Goal: Transaction & Acquisition: Book appointment/travel/reservation

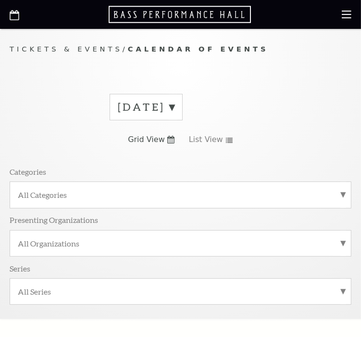
click at [175, 109] on label "[DATE]" at bounding box center [146, 107] width 57 height 15
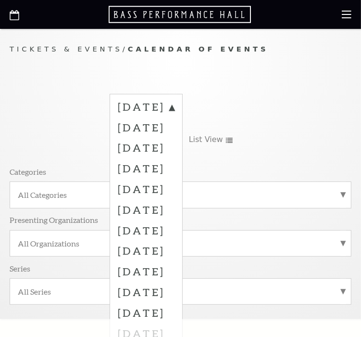
click at [178, 97] on div "[DATE] [DATE] [DATE] [DATE] [DATE] [DATE] [DATE] [DATE] [DATE] [DATE] [DATE] [D…" at bounding box center [181, 203] width 342 height 232
click at [150, 101] on label "[DATE]" at bounding box center [146, 108] width 57 height 17
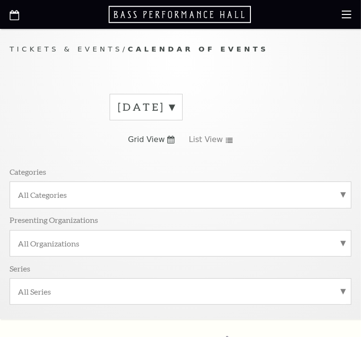
click at [163, 144] on span "Grid View" at bounding box center [146, 139] width 37 height 11
click at [178, 142] on span "List View" at bounding box center [206, 139] width 34 height 11
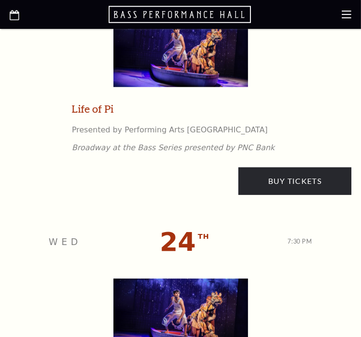
scroll to position [2244, 0]
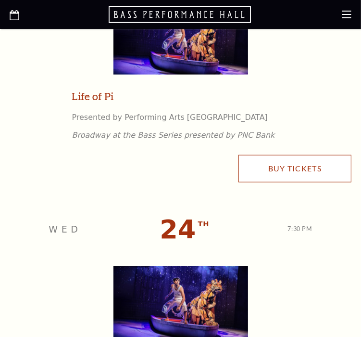
click at [178, 175] on link "Buy Tickets" at bounding box center [295, 168] width 113 height 27
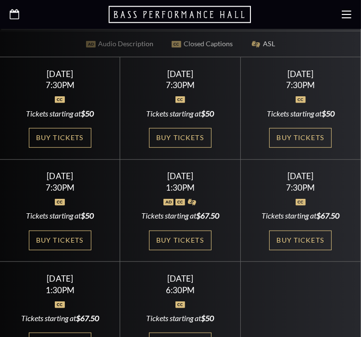
scroll to position [337, 0]
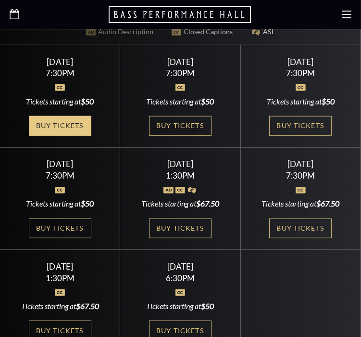
click at [45, 117] on link "Buy Tickets" at bounding box center [60, 126] width 63 height 20
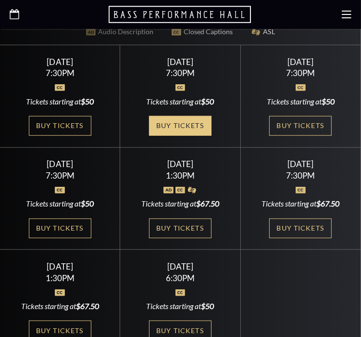
click at [167, 116] on link "Buy Tickets" at bounding box center [180, 126] width 63 height 20
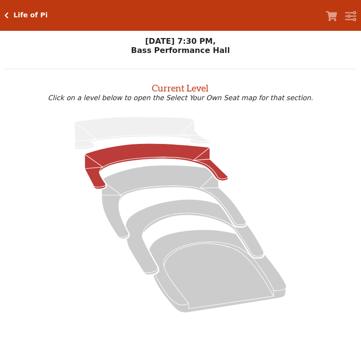
click at [99, 155] on icon at bounding box center [156, 166] width 143 height 46
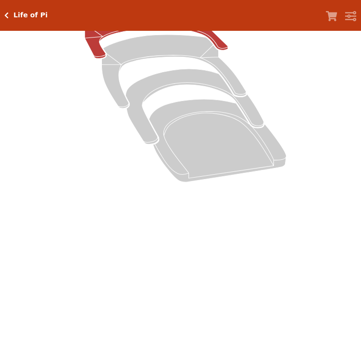
scroll to position [109, 0]
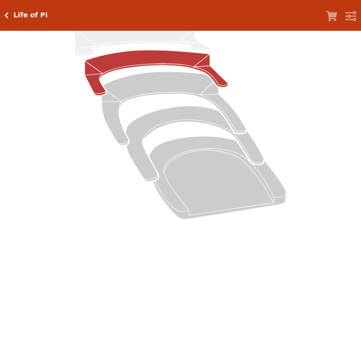
click at [161, 60] on icon at bounding box center [156, 73] width 143 height 46
click at [146, 61] on icon at bounding box center [156, 73] width 143 height 46
click at [171, 55] on icon at bounding box center [156, 73] width 143 height 46
click at [170, 58] on icon at bounding box center [156, 73] width 143 height 46
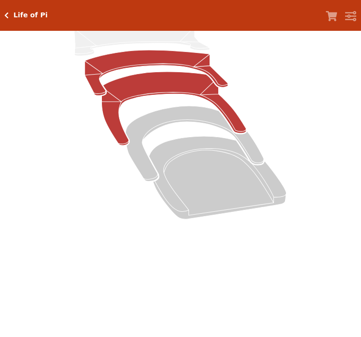
click at [171, 89] on icon at bounding box center [174, 109] width 145 height 74
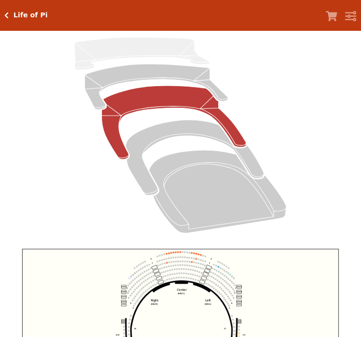
scroll to position [37, 0]
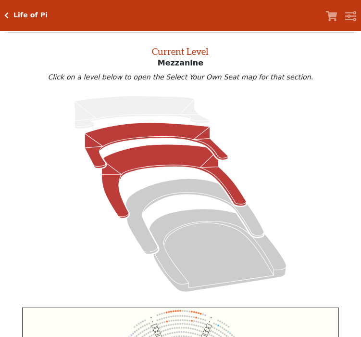
click at [167, 134] on icon at bounding box center [156, 146] width 143 height 46
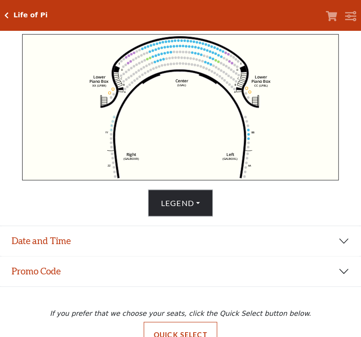
scroll to position [312, 0]
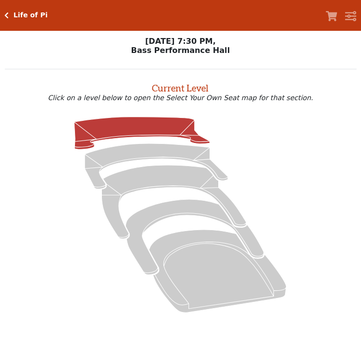
click at [108, 136] on icon at bounding box center [143, 132] width 136 height 33
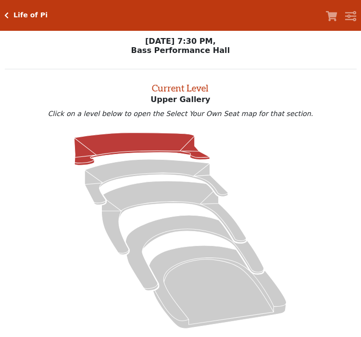
click at [135, 140] on icon at bounding box center [143, 149] width 136 height 33
click at [116, 143] on icon at bounding box center [143, 149] width 136 height 33
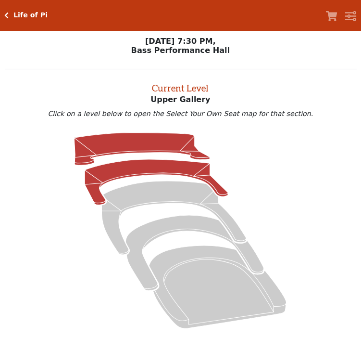
drag, startPoint x: 137, startPoint y: 148, endPoint x: 157, endPoint y: 163, distance: 25.1
click at [137, 147] on icon at bounding box center [143, 149] width 136 height 33
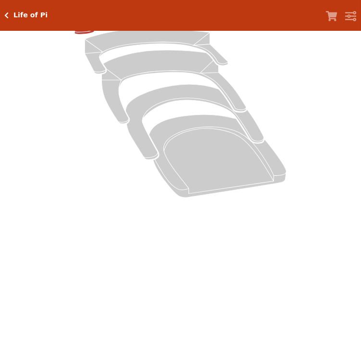
scroll to position [109, 0]
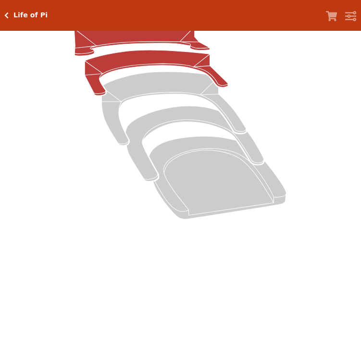
click at [155, 61] on icon at bounding box center [156, 73] width 143 height 46
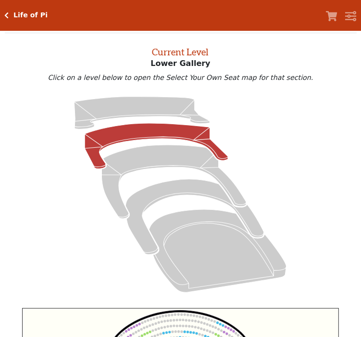
scroll to position [37, 0]
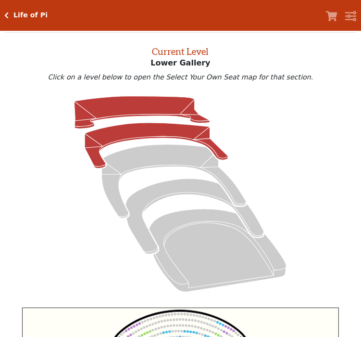
click at [152, 104] on icon at bounding box center [143, 112] width 136 height 33
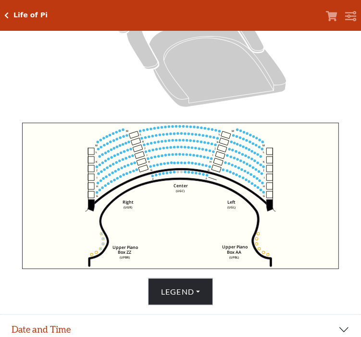
scroll to position [261, 0]
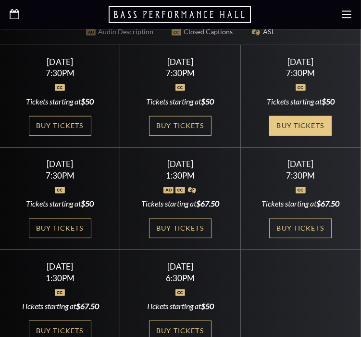
click at [300, 118] on link "Buy Tickets" at bounding box center [300, 126] width 63 height 20
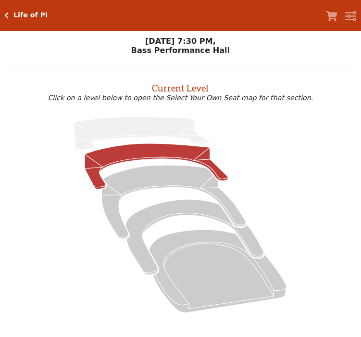
click at [114, 154] on icon at bounding box center [156, 166] width 143 height 46
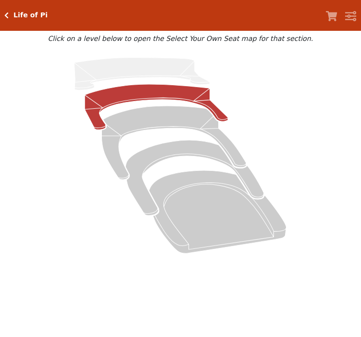
scroll to position [33, 0]
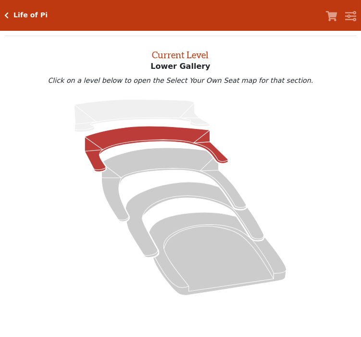
click at [166, 135] on icon at bounding box center [156, 149] width 143 height 46
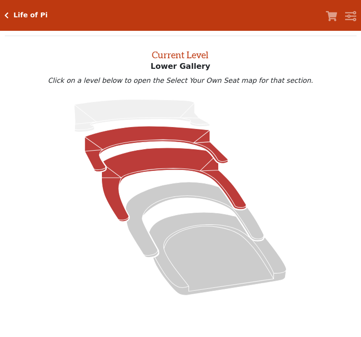
click at [166, 161] on icon at bounding box center [174, 185] width 145 height 74
click at [116, 140] on icon at bounding box center [156, 149] width 143 height 46
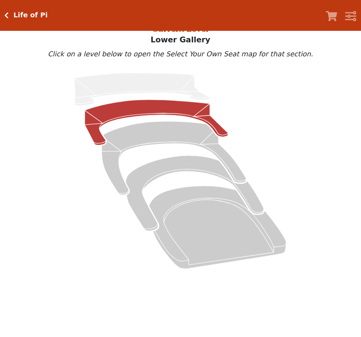
scroll to position [55, 0]
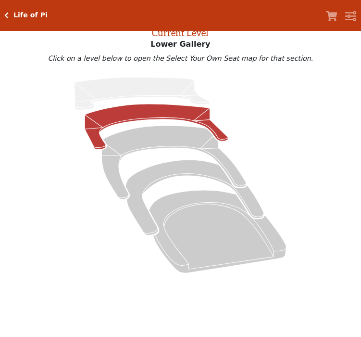
click at [159, 117] on icon at bounding box center [156, 127] width 143 height 46
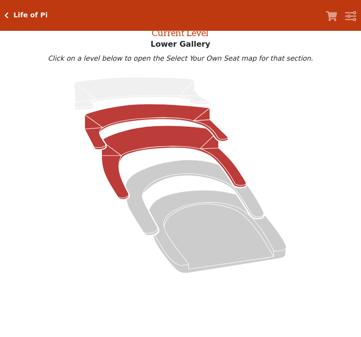
click at [179, 143] on icon at bounding box center [174, 163] width 145 height 74
click at [152, 115] on icon at bounding box center [156, 127] width 143 height 46
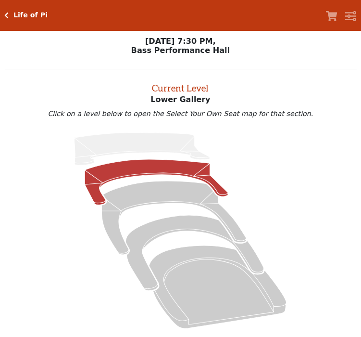
scroll to position [0, 0]
click at [177, 168] on icon at bounding box center [156, 182] width 143 height 46
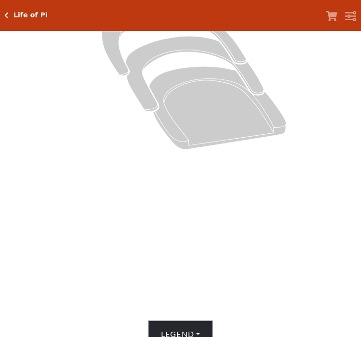
scroll to position [109, 0]
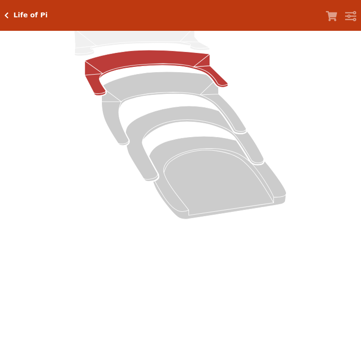
click at [138, 58] on icon at bounding box center [156, 73] width 143 height 46
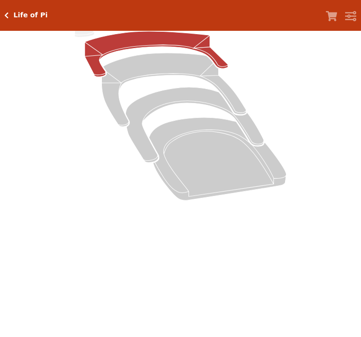
scroll to position [0, 0]
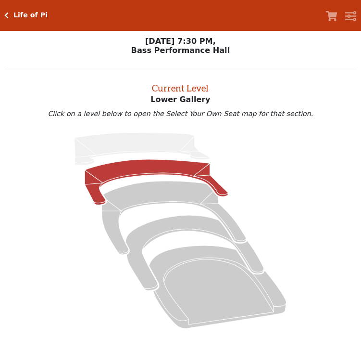
click at [179, 170] on icon at bounding box center [156, 182] width 143 height 46
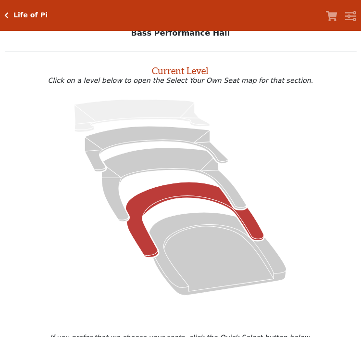
scroll to position [65, 0]
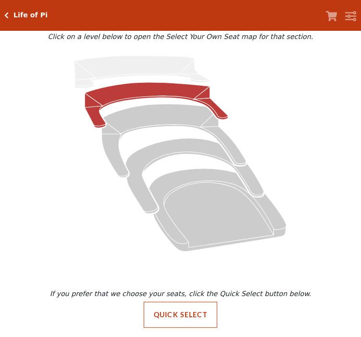
click at [150, 82] on icon at bounding box center [156, 105] width 143 height 46
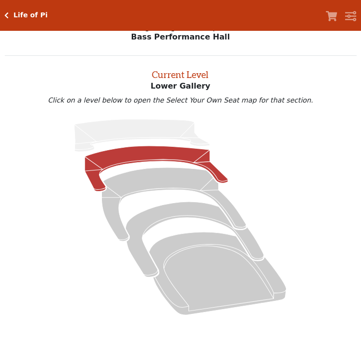
scroll to position [0, 0]
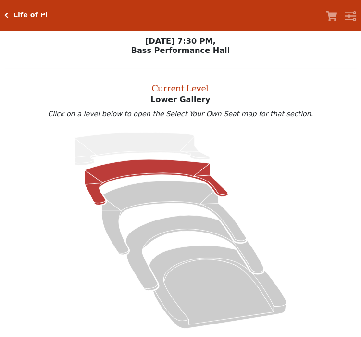
click at [173, 169] on icon at bounding box center [156, 182] width 143 height 46
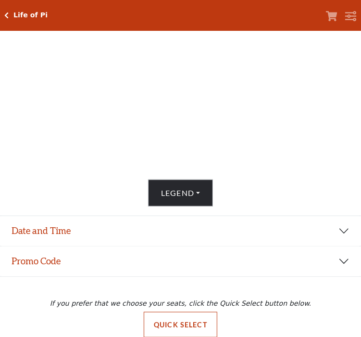
scroll to position [333, 0]
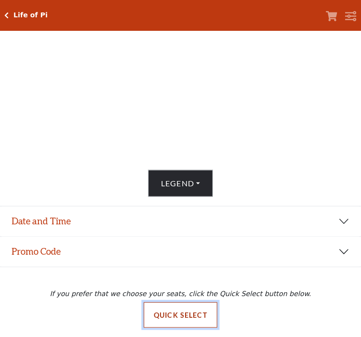
click at [184, 311] on button "Quick Select" at bounding box center [181, 315] width 74 height 26
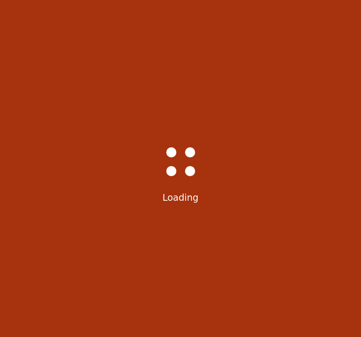
scroll to position [0, 0]
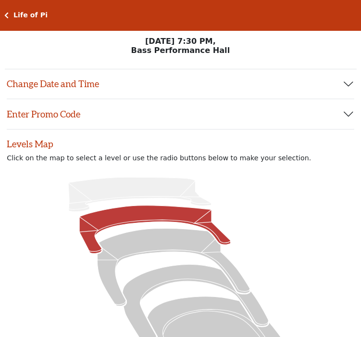
click at [165, 219] on icon at bounding box center [156, 229] width 152 height 48
radio input "true"
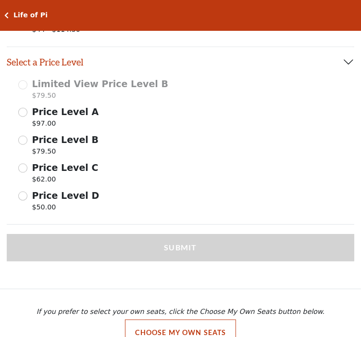
scroll to position [548, 0]
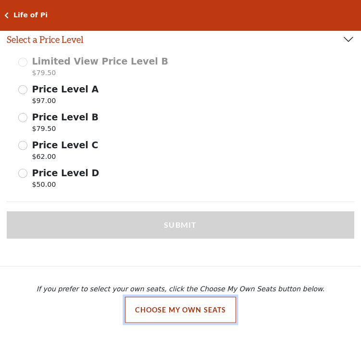
click at [190, 312] on button "Choose My Own Seats" at bounding box center [181, 310] width 112 height 26
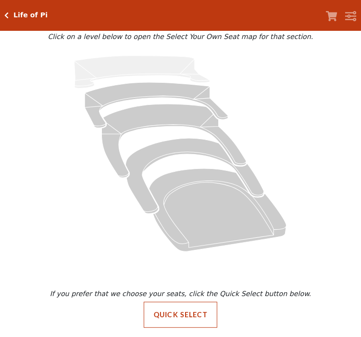
scroll to position [65, 0]
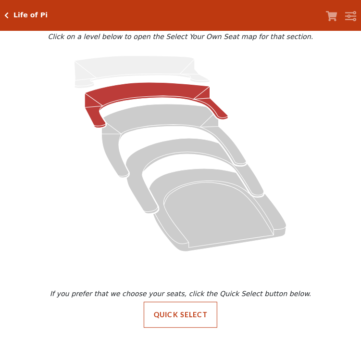
click at [124, 91] on icon at bounding box center [156, 105] width 143 height 46
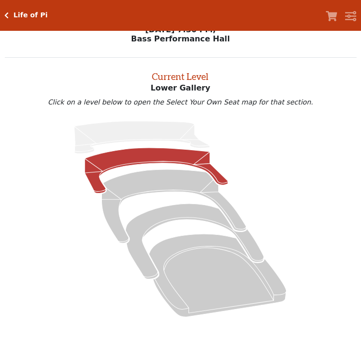
scroll to position [0, 0]
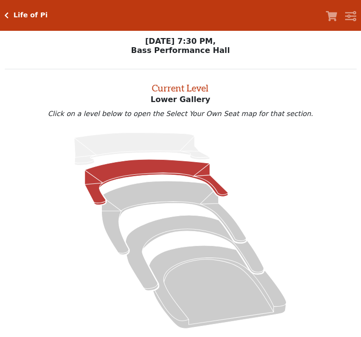
click at [139, 169] on icon at bounding box center [156, 182] width 143 height 46
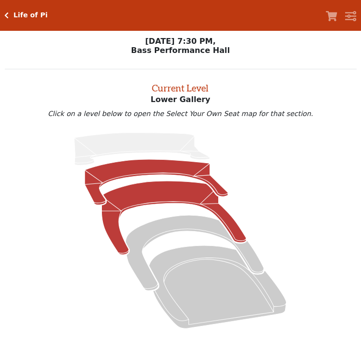
click at [170, 190] on icon at bounding box center [174, 218] width 145 height 74
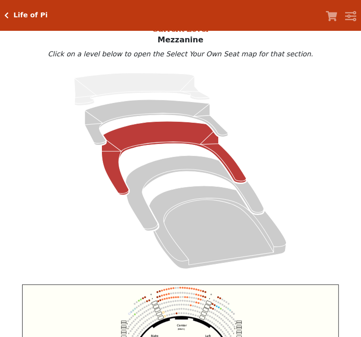
scroll to position [55, 0]
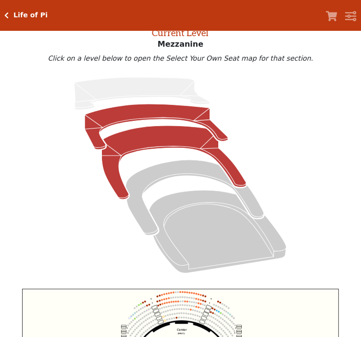
click at [157, 117] on icon at bounding box center [156, 127] width 143 height 46
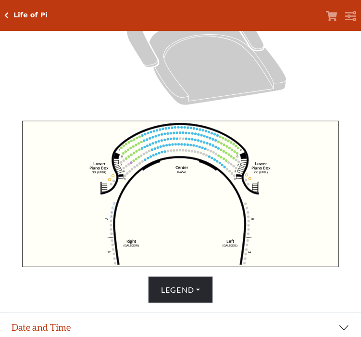
scroll to position [227, 0]
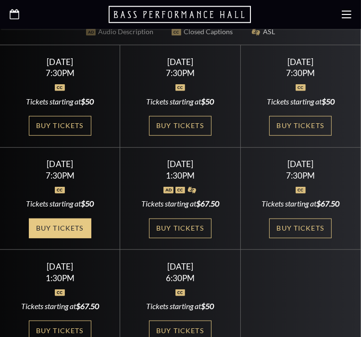
click at [75, 218] on link "Buy Tickets" at bounding box center [60, 228] width 63 height 20
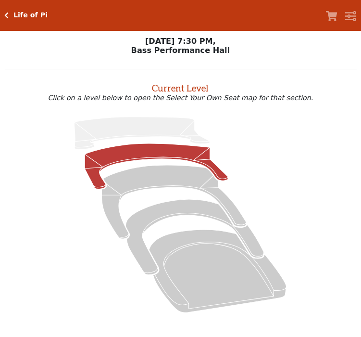
click at [146, 154] on icon at bounding box center [156, 166] width 143 height 46
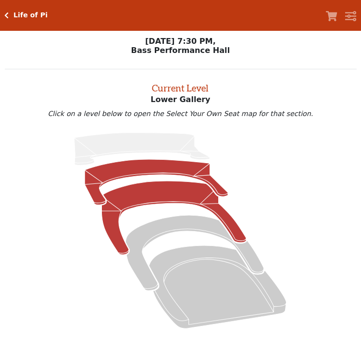
click at [163, 190] on icon at bounding box center [174, 218] width 145 height 74
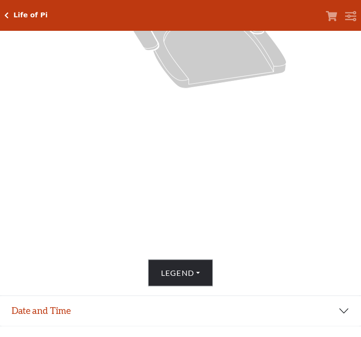
scroll to position [109, 0]
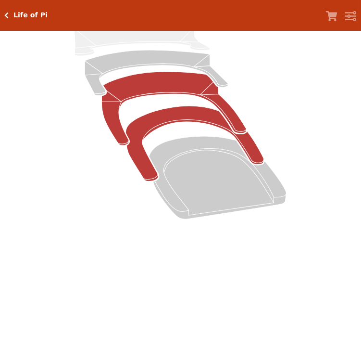
click at [202, 120] on icon at bounding box center [195, 144] width 139 height 76
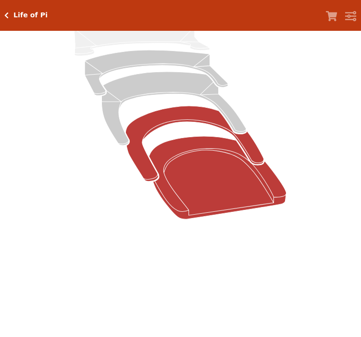
click at [233, 177] on icon at bounding box center [218, 178] width 138 height 83
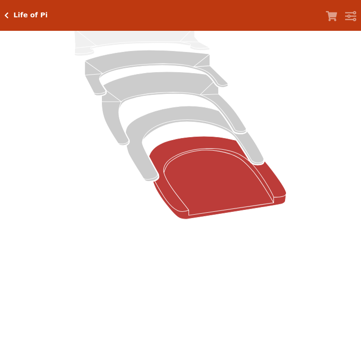
scroll to position [0, 0]
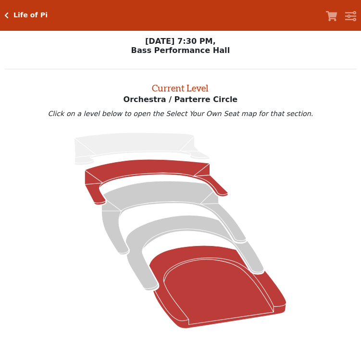
click at [147, 171] on icon at bounding box center [156, 182] width 143 height 46
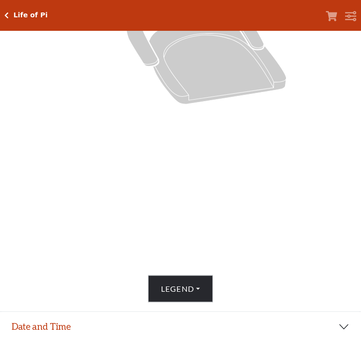
scroll to position [333, 0]
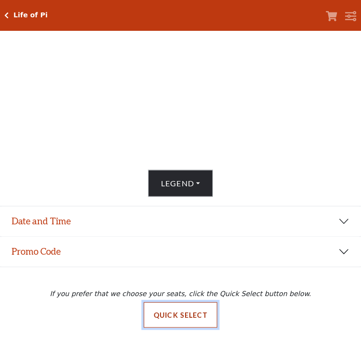
click at [187, 315] on button "Quick Select" at bounding box center [181, 315] width 74 height 26
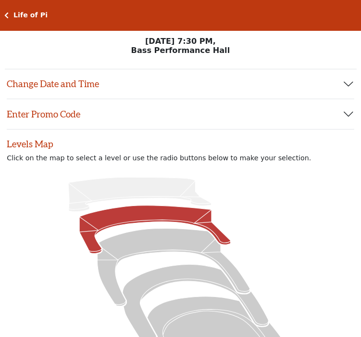
click at [130, 224] on icon at bounding box center [156, 229] width 152 height 48
radio input "true"
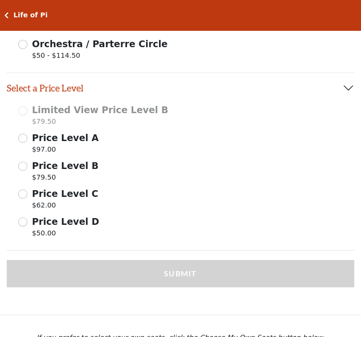
scroll to position [548, 0]
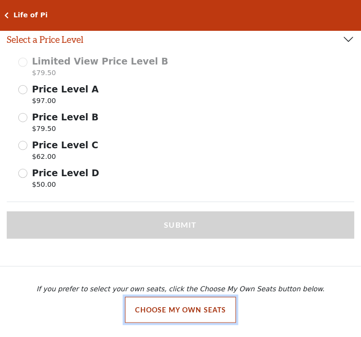
click at [172, 314] on button "Choose My Own Seats" at bounding box center [181, 310] width 112 height 26
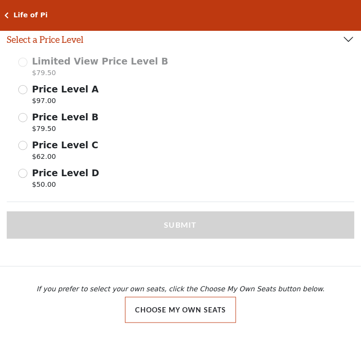
scroll to position [65, 0]
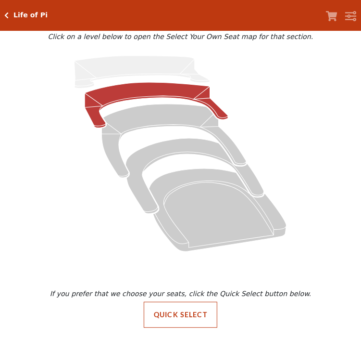
click at [139, 96] on icon at bounding box center [156, 105] width 143 height 46
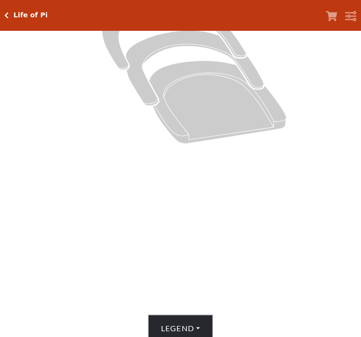
scroll to position [0, 0]
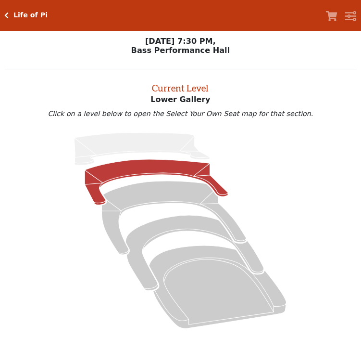
click at [126, 170] on icon at bounding box center [156, 182] width 143 height 46
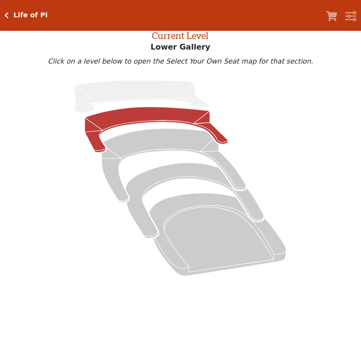
scroll to position [50, 0]
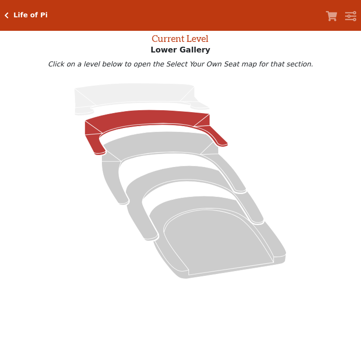
click at [129, 125] on icon at bounding box center [156, 133] width 143 height 46
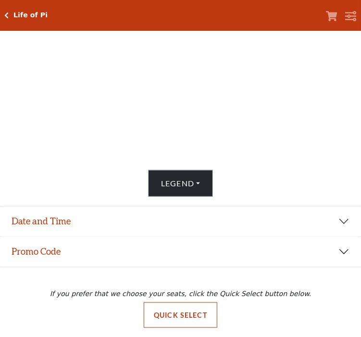
scroll to position [0, 0]
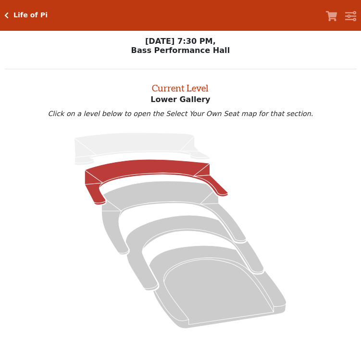
click at [129, 174] on icon at bounding box center [156, 182] width 143 height 46
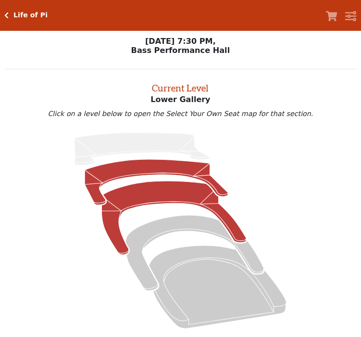
click at [136, 200] on icon at bounding box center [174, 218] width 145 height 74
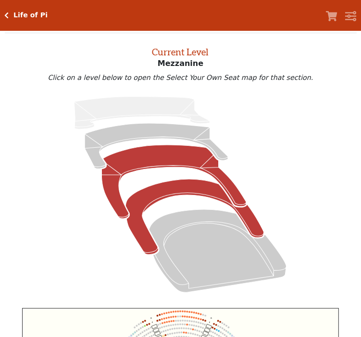
scroll to position [37, 0]
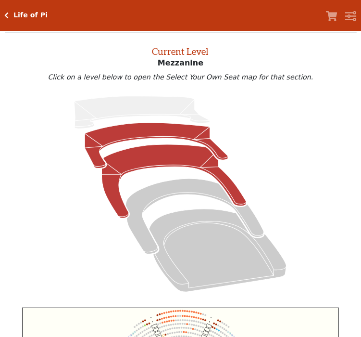
click at [134, 139] on icon at bounding box center [156, 146] width 143 height 46
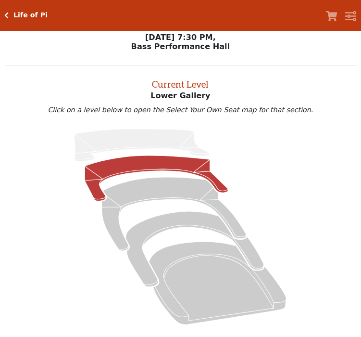
scroll to position [0, 0]
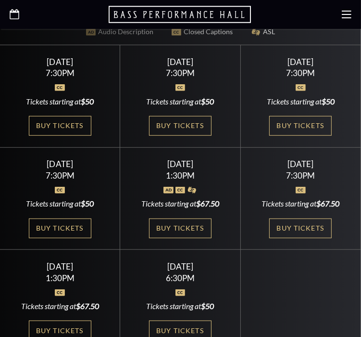
scroll to position [337, 0]
click at [188, 218] on link "Buy Tickets" at bounding box center [180, 228] width 63 height 20
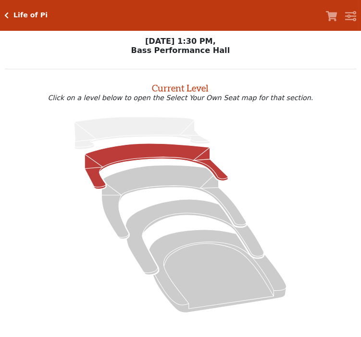
click at [158, 148] on icon at bounding box center [156, 166] width 143 height 46
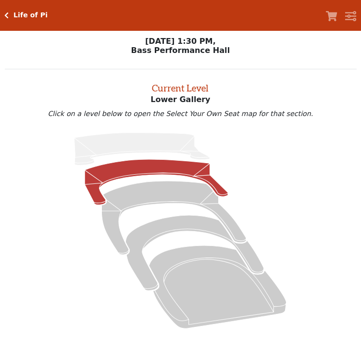
click at [130, 169] on icon at bounding box center [156, 182] width 143 height 46
drag, startPoint x: 181, startPoint y: 173, endPoint x: 264, endPoint y: 188, distance: 84.0
click at [181, 173] on icon at bounding box center [156, 182] width 143 height 46
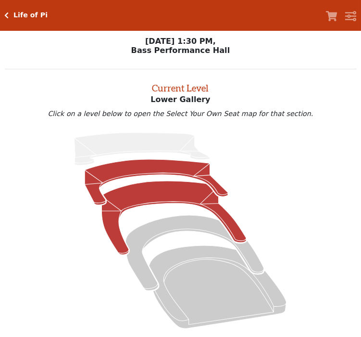
click at [152, 191] on icon at bounding box center [174, 218] width 145 height 74
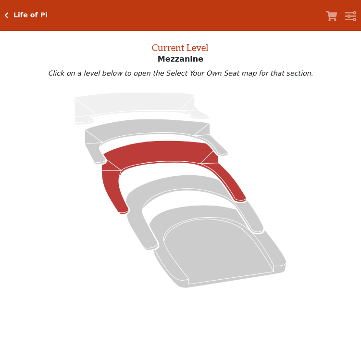
scroll to position [37, 0]
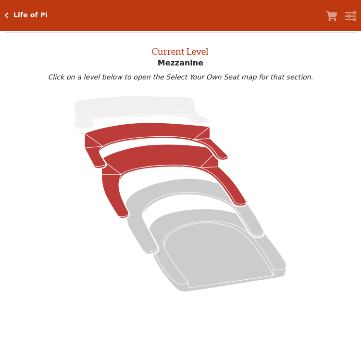
click at [161, 128] on icon at bounding box center [156, 146] width 143 height 46
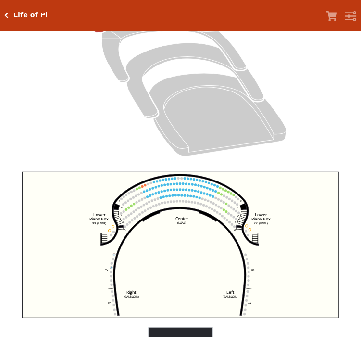
scroll to position [182, 0]
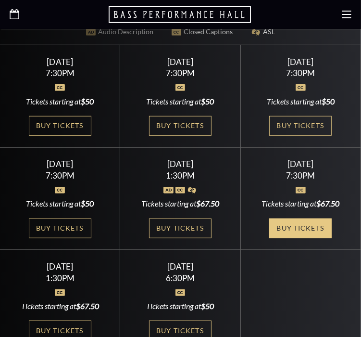
click at [304, 218] on link "Buy Tickets" at bounding box center [300, 228] width 63 height 20
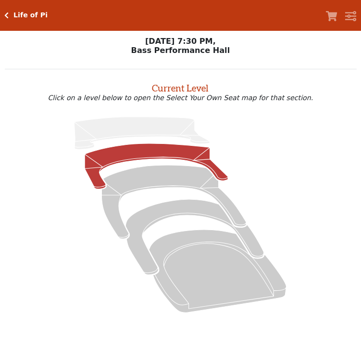
click at [158, 155] on icon at bounding box center [156, 166] width 143 height 46
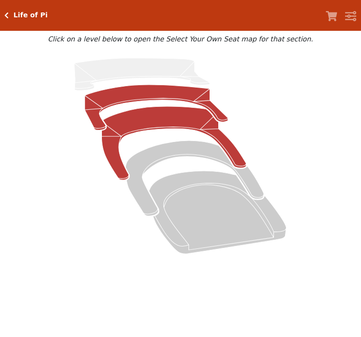
click at [147, 125] on icon at bounding box center [174, 144] width 145 height 74
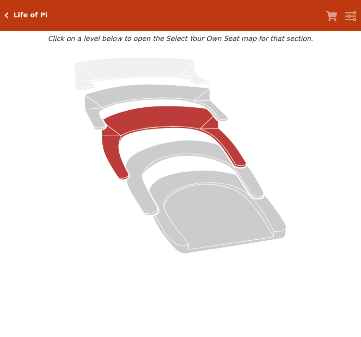
scroll to position [19, 0]
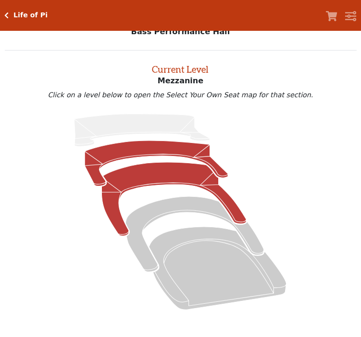
click at [175, 147] on icon at bounding box center [156, 163] width 143 height 46
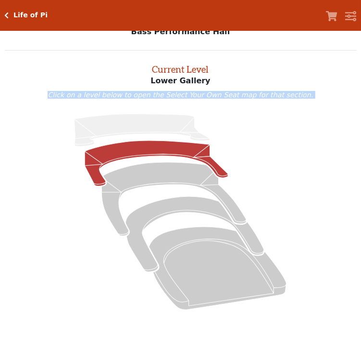
drag, startPoint x: 360, startPoint y: 86, endPoint x: 361, endPoint y: 192, distance: 106.3
click at [361, 192] on html "*{ pointer-events: fill; } Life of Pi Your Tickets Filters Choose Your Own Seat…" at bounding box center [180, 149] width 361 height 337
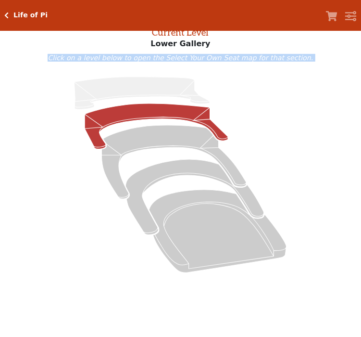
click at [306, 157] on icon at bounding box center [180, 175] width 329 height 208
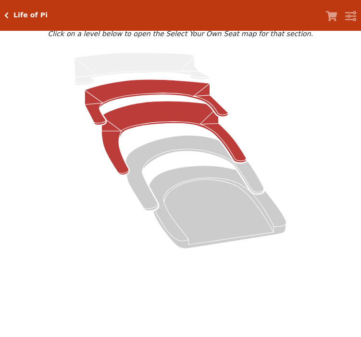
click at [124, 117] on icon at bounding box center [174, 138] width 145 height 74
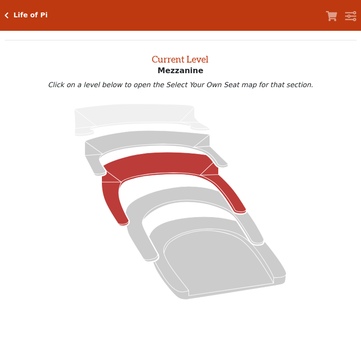
scroll to position [25, 0]
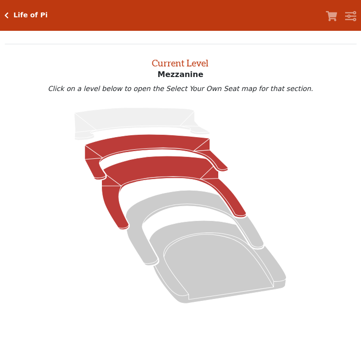
click at [139, 142] on icon at bounding box center [156, 157] width 143 height 46
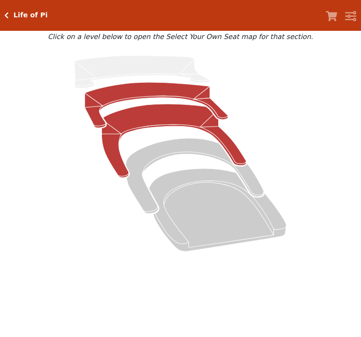
click at [175, 124] on icon at bounding box center [174, 141] width 145 height 74
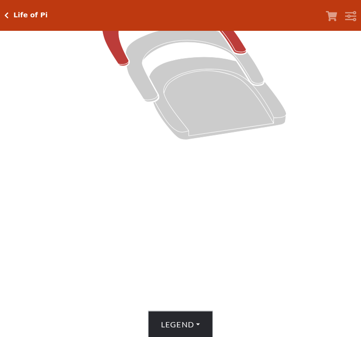
scroll to position [0, 0]
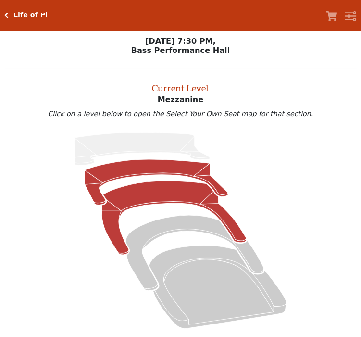
click at [137, 177] on icon at bounding box center [156, 182] width 143 height 46
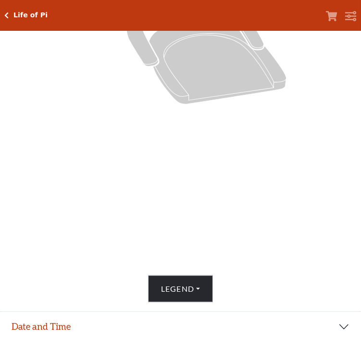
scroll to position [333, 0]
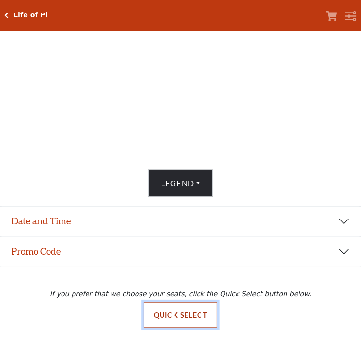
click at [180, 316] on button "Quick Select" at bounding box center [181, 315] width 74 height 26
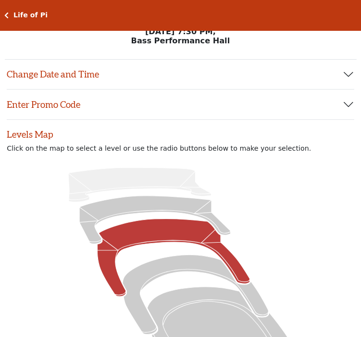
scroll to position [0, 0]
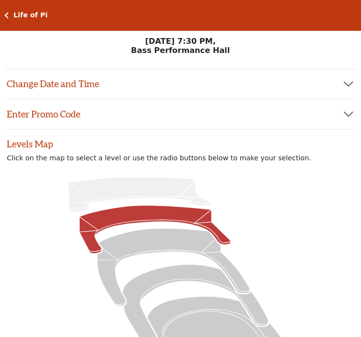
click at [155, 217] on icon at bounding box center [156, 229] width 152 height 48
radio input "true"
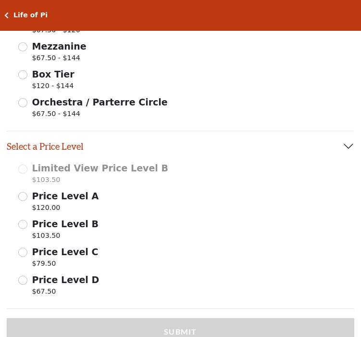
scroll to position [548, 0]
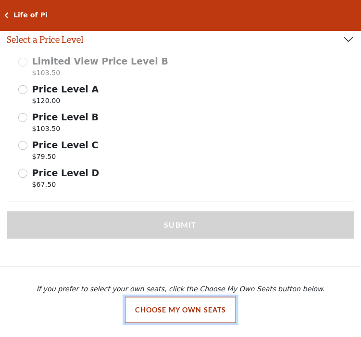
click at [177, 311] on button "Choose My Own Seats" at bounding box center [181, 310] width 112 height 26
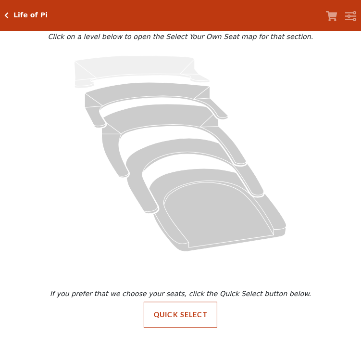
scroll to position [65, 0]
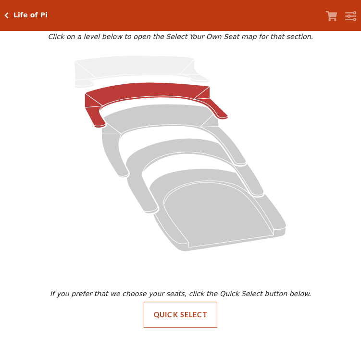
click at [146, 93] on icon at bounding box center [156, 105] width 143 height 46
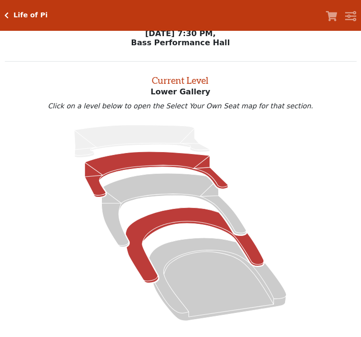
scroll to position [0, 0]
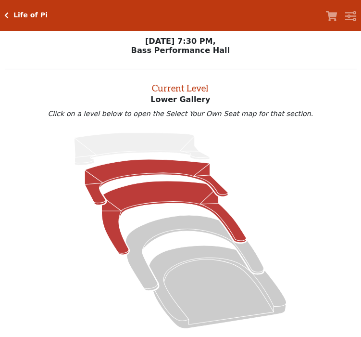
click at [166, 196] on icon at bounding box center [174, 218] width 145 height 74
click at [195, 175] on icon at bounding box center [156, 182] width 143 height 46
click at [183, 187] on icon at bounding box center [174, 218] width 145 height 74
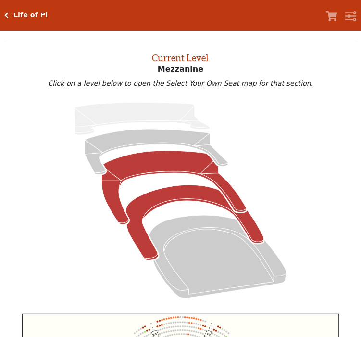
scroll to position [37, 0]
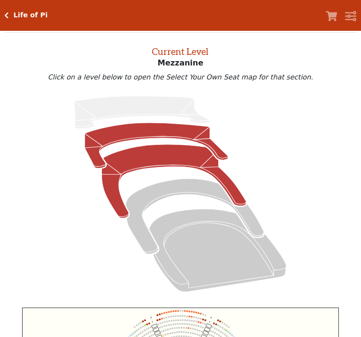
click at [156, 132] on icon at bounding box center [156, 146] width 143 height 46
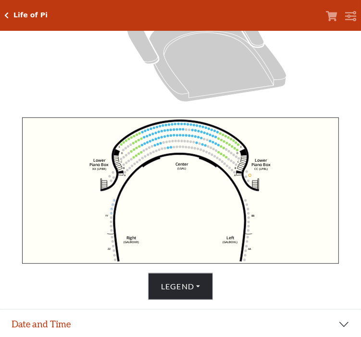
scroll to position [261, 0]
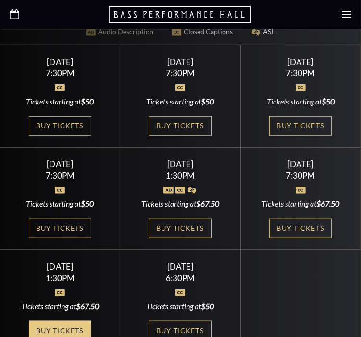
click at [42, 320] on link "Buy Tickets" at bounding box center [60, 330] width 63 height 20
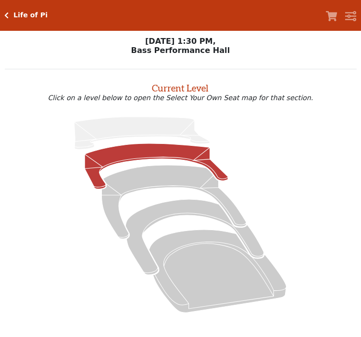
click at [136, 159] on icon at bounding box center [156, 166] width 143 height 46
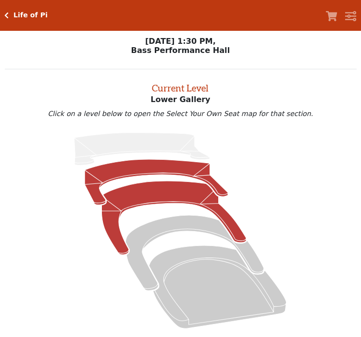
click at [132, 194] on icon at bounding box center [174, 218] width 145 height 74
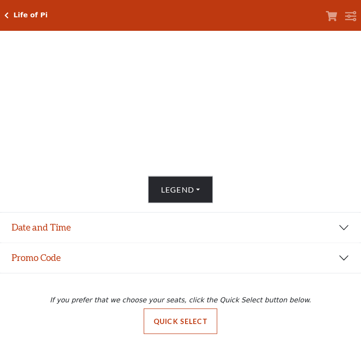
scroll to position [333, 0]
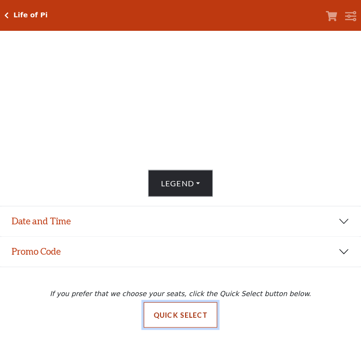
click at [192, 311] on button "Quick Select" at bounding box center [181, 315] width 74 height 26
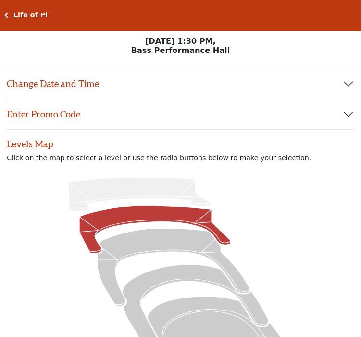
click at [125, 223] on icon at bounding box center [156, 229] width 152 height 48
radio input "true"
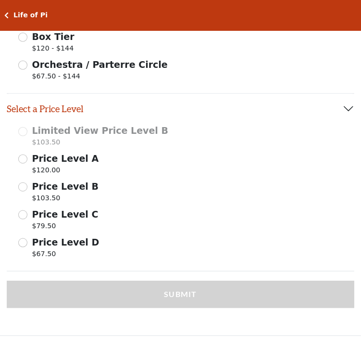
scroll to position [548, 0]
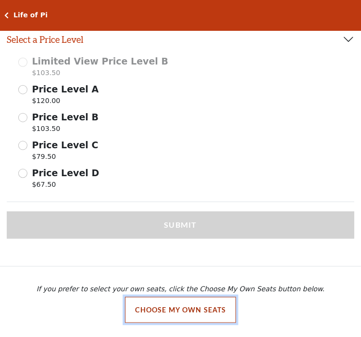
click at [167, 310] on button "Choose My Own Seats" at bounding box center [181, 310] width 112 height 26
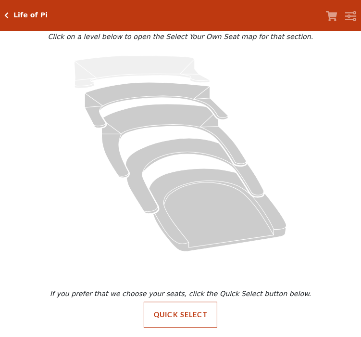
scroll to position [65, 0]
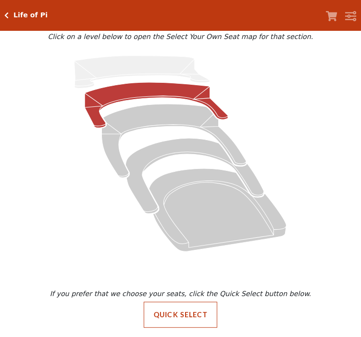
click at [132, 88] on icon at bounding box center [156, 105] width 143 height 46
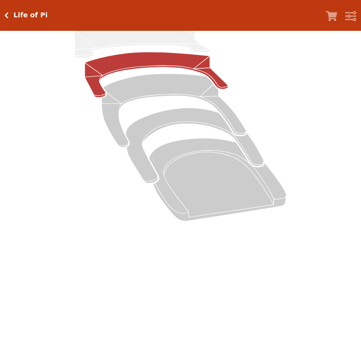
scroll to position [0, 0]
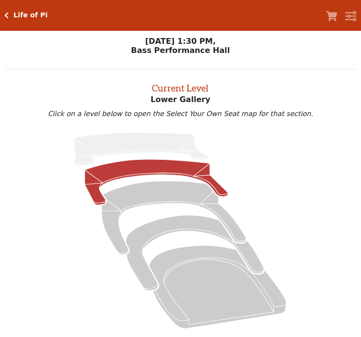
click at [139, 167] on icon at bounding box center [156, 182] width 143 height 46
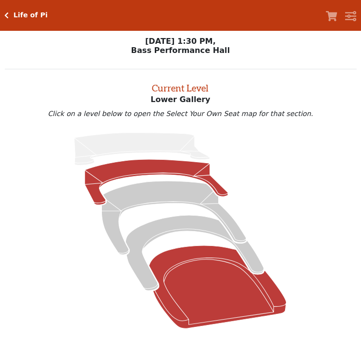
click at [195, 278] on icon at bounding box center [218, 287] width 138 height 83
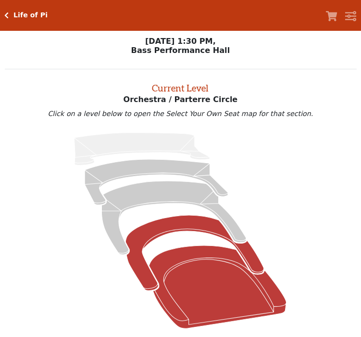
click at [176, 230] on icon at bounding box center [195, 253] width 139 height 76
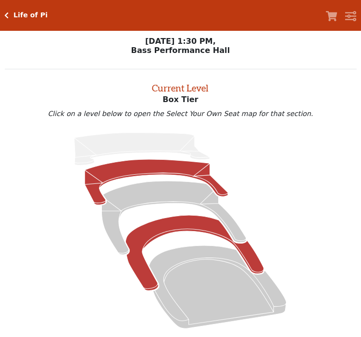
click at [166, 170] on icon at bounding box center [156, 182] width 143 height 46
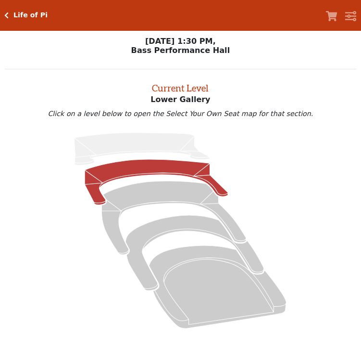
click at [103, 172] on icon at bounding box center [156, 182] width 143 height 46
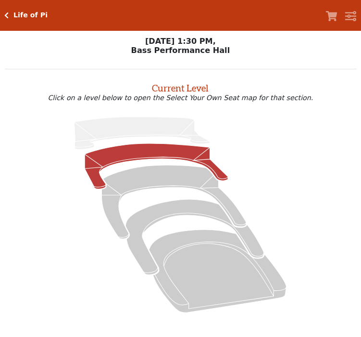
click at [174, 155] on icon at bounding box center [156, 166] width 143 height 46
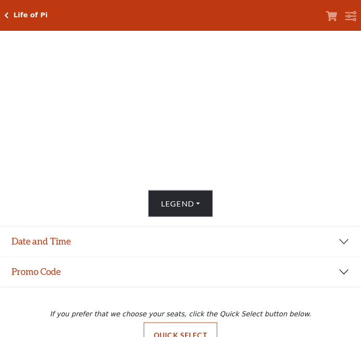
scroll to position [333, 0]
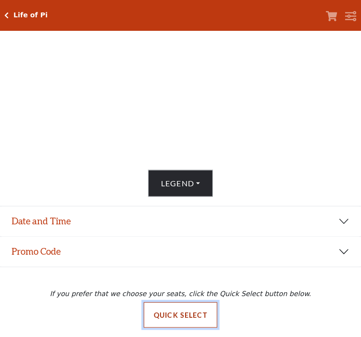
click at [192, 318] on button "Quick Select" at bounding box center [181, 315] width 74 height 26
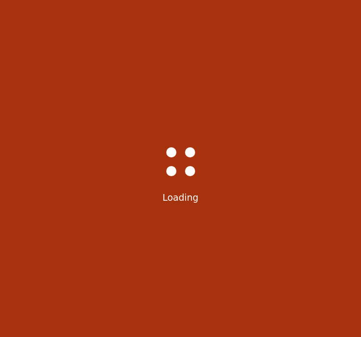
scroll to position [0, 0]
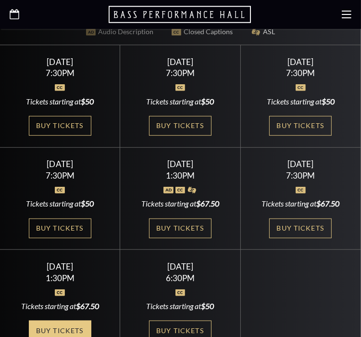
click at [57, 320] on link "Buy Tickets" at bounding box center [60, 330] width 63 height 20
click at [69, 320] on link "Buy Tickets" at bounding box center [60, 330] width 63 height 20
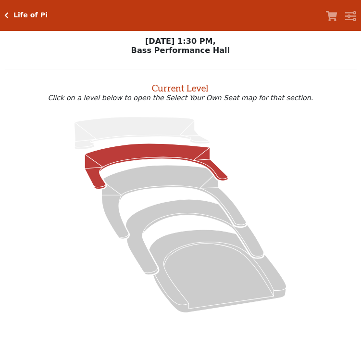
click at [115, 152] on icon at bounding box center [156, 166] width 143 height 46
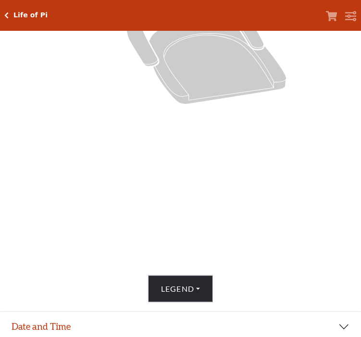
scroll to position [112, 0]
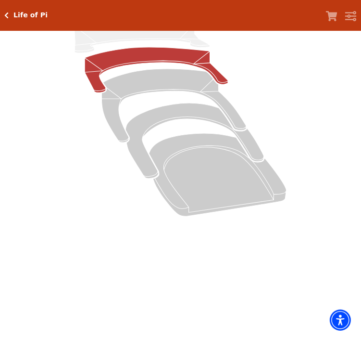
click at [163, 58] on icon at bounding box center [156, 70] width 143 height 46
click at [153, 56] on icon at bounding box center [156, 70] width 143 height 46
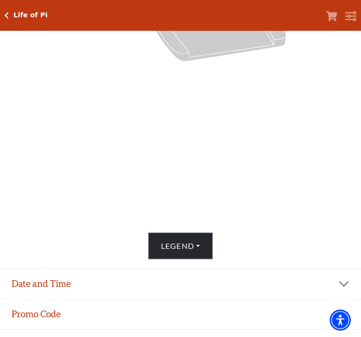
scroll to position [333, 0]
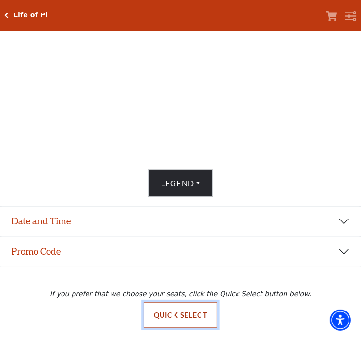
click at [188, 311] on button "Quick Select" at bounding box center [181, 315] width 74 height 26
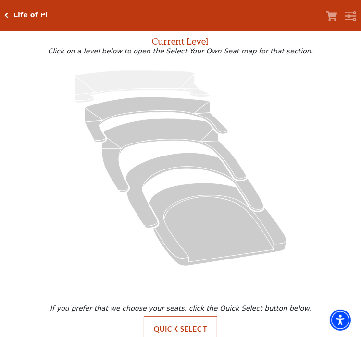
scroll to position [65, 0]
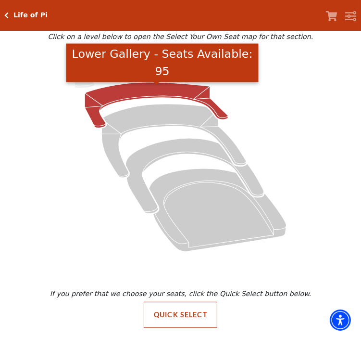
click at [127, 98] on icon "Lower Gallery - Seats Available: 95" at bounding box center [156, 105] width 143 height 46
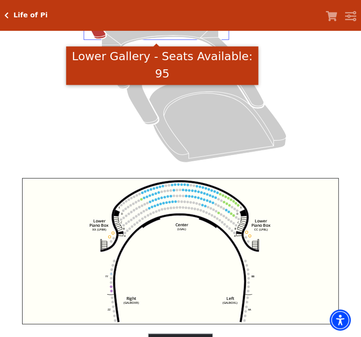
scroll to position [333, 0]
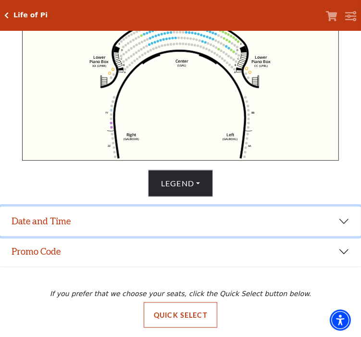
click at [160, 224] on button "Date and Time" at bounding box center [180, 221] width 361 height 30
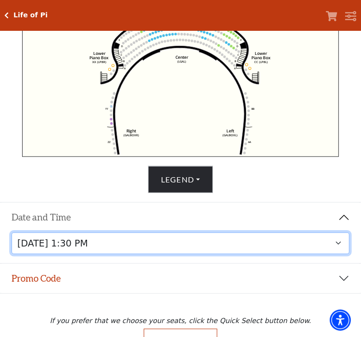
click at [172, 251] on select "[DATE] 7:30 PM [DATE] 7:30 PM [DATE] 7:30 PM [DATE] 7:30 PM [DATE] 1:30 PM [DAT…" at bounding box center [181, 243] width 339 height 22
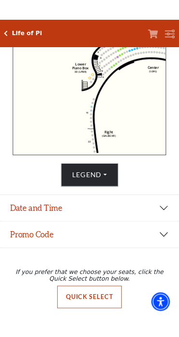
scroll to position [235, 0]
